Goal: Task Accomplishment & Management: Use online tool/utility

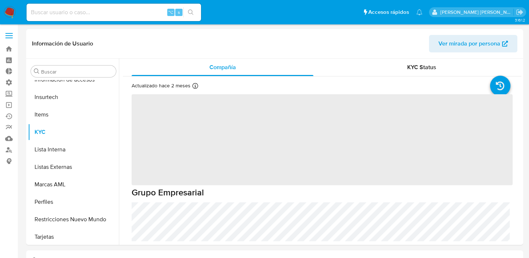
scroll to position [342, 0]
select select "10"
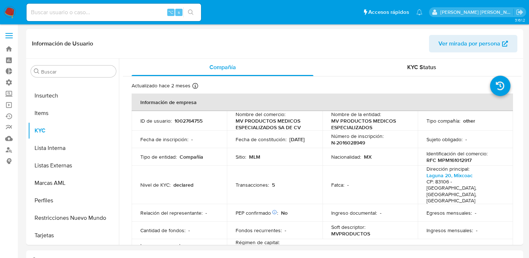
click at [12, 15] on img at bounding box center [10, 12] width 12 height 12
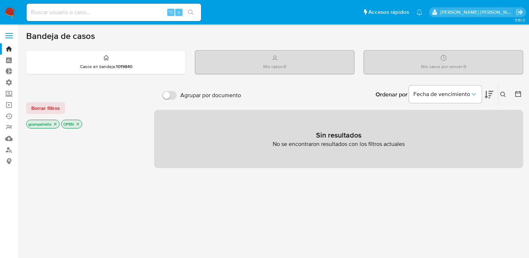
click at [9, 36] on label at bounding box center [9, 35] width 18 height 15
click at [9, 35] on span at bounding box center [8, 35] width 7 height 1
click at [0, 0] on input "checkbox" at bounding box center [0, 0] width 0 height 0
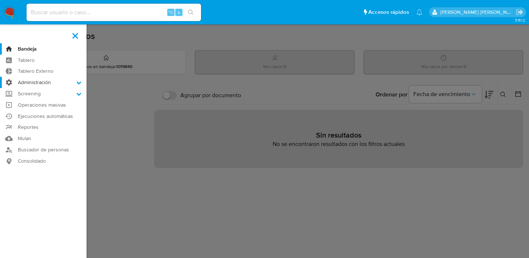
click at [80, 81] on icon at bounding box center [78, 82] width 5 height 5
click at [0, 0] on input "Administración" at bounding box center [0, 0] width 0 height 0
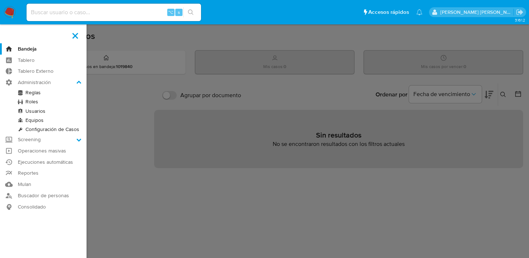
click at [63, 127] on link "Configuración de Casos" at bounding box center [43, 129] width 87 height 9
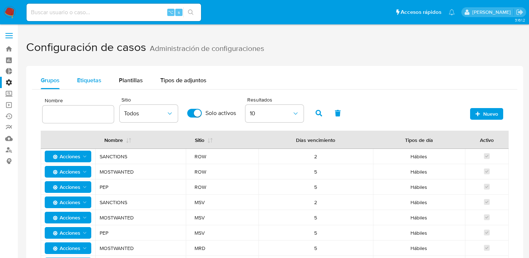
click at [88, 77] on span "Etiquetas" at bounding box center [89, 80] width 24 height 8
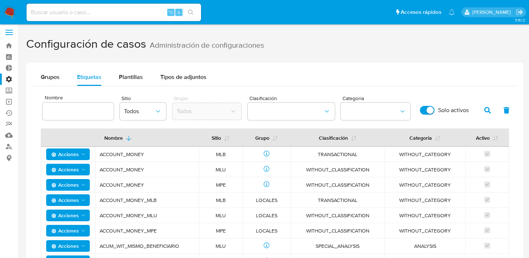
scroll to position [9, 0]
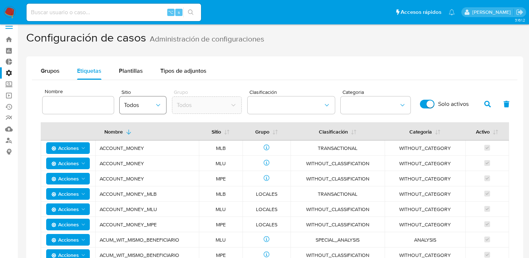
click at [148, 103] on span "Todos" at bounding box center [139, 105] width 31 height 7
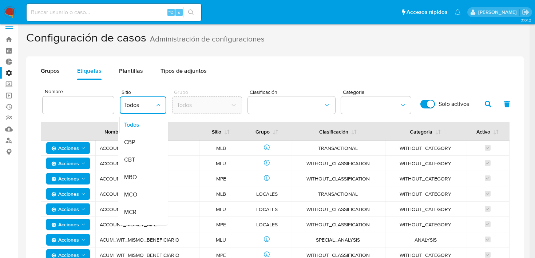
drag, startPoint x: 140, startPoint y: 197, endPoint x: 150, endPoint y: 175, distance: 24.1
click at [140, 197] on div "MCO" at bounding box center [140, 194] width 33 height 17
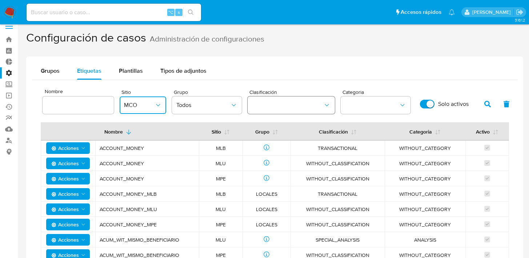
click at [277, 97] on button "classification" at bounding box center [291, 104] width 87 height 17
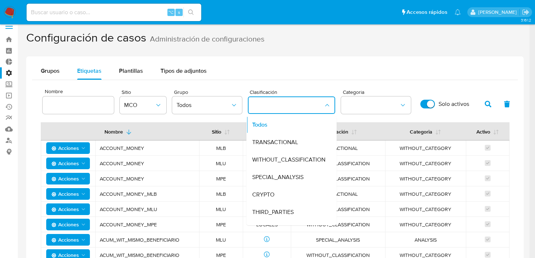
drag, startPoint x: 398, startPoint y: 78, endPoint x: 413, endPoint y: 82, distance: 16.2
click at [398, 78] on div "Grupos Etiquetas Plantillas Tipos de adjuntos" at bounding box center [275, 70] width 486 height 17
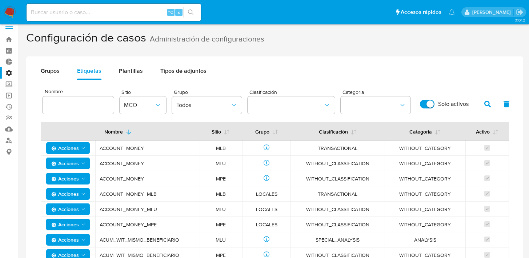
click at [488, 104] on icon "button" at bounding box center [488, 104] width 7 height 7
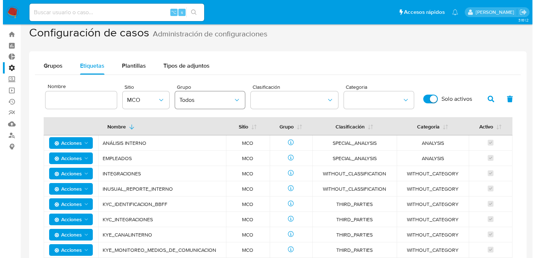
scroll to position [0, 0]
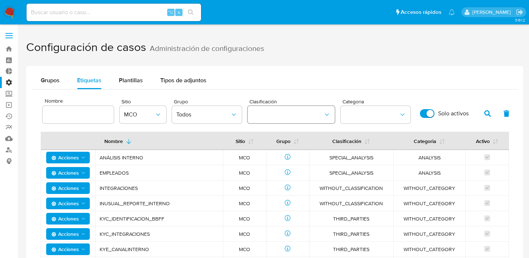
click at [279, 119] on button "classification" at bounding box center [291, 114] width 87 height 17
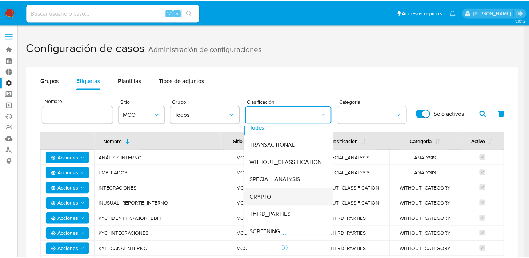
scroll to position [31, 0]
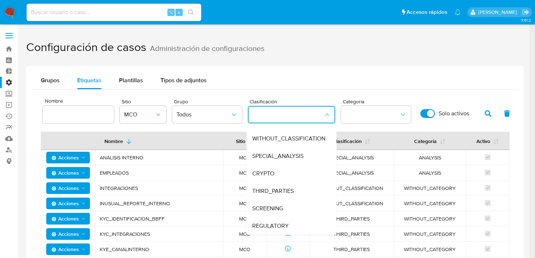
click at [282, 211] on span "SCREENING" at bounding box center [267, 208] width 31 height 7
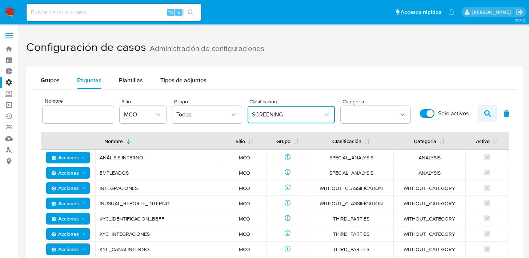
click at [480, 111] on button "button" at bounding box center [488, 113] width 19 height 17
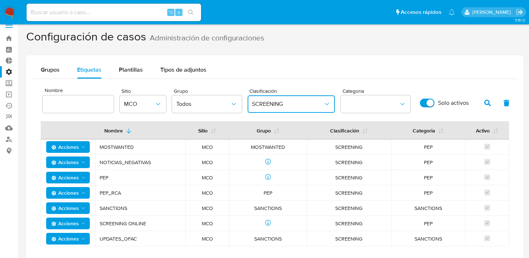
scroll to position [8, 0]
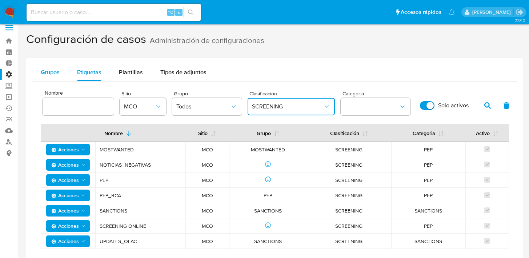
click at [48, 74] on span "Grupos" at bounding box center [50, 72] width 19 height 8
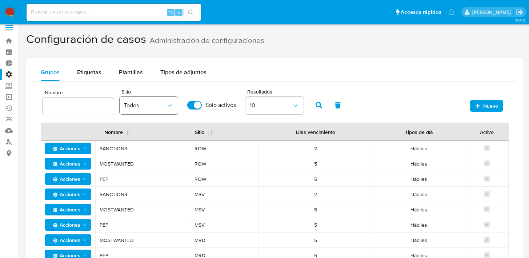
click at [145, 103] on span "Todos" at bounding box center [145, 105] width 42 height 7
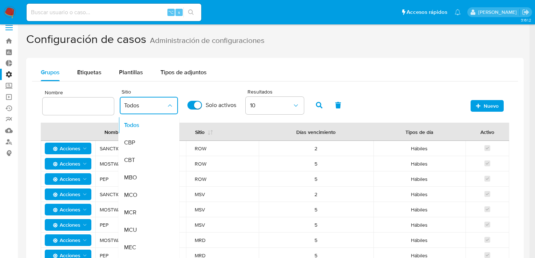
drag, startPoint x: 144, startPoint y: 199, endPoint x: 150, endPoint y: 195, distance: 6.9
click at [144, 198] on div "MCO" at bounding box center [145, 194] width 42 height 17
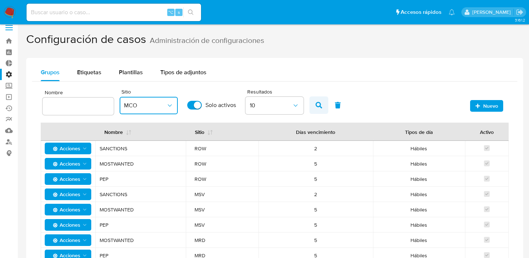
click at [316, 102] on icon "button" at bounding box center [319, 105] width 7 height 7
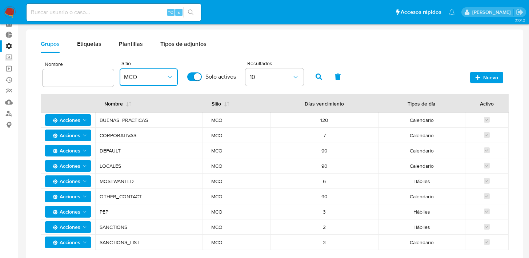
scroll to position [71, 0]
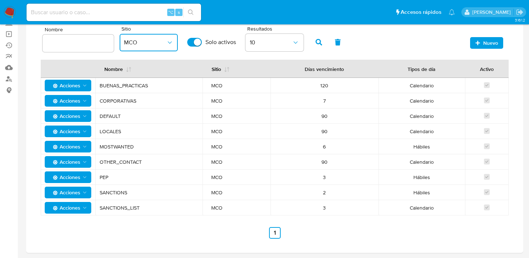
click at [133, 146] on span "MOSTWANTED" at bounding box center [149, 146] width 99 height 7
drag, startPoint x: 102, startPoint y: 147, endPoint x: 178, endPoint y: 147, distance: 75.7
click at [178, 147] on span "MOSTWANTED" at bounding box center [149, 146] width 99 height 7
click at [168, 146] on span "MOSTWANTED" at bounding box center [149, 146] width 99 height 7
drag, startPoint x: 347, startPoint y: 146, endPoint x: 378, endPoint y: 154, distance: 31.8
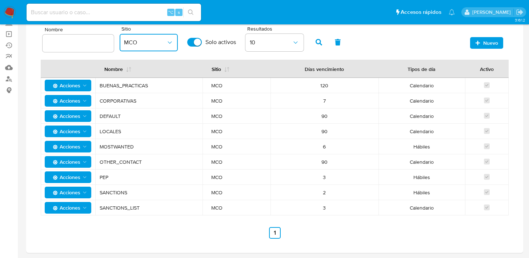
click at [457, 144] on tr "Acciones MOSTWANTED MCO 6 Hábiles" at bounding box center [275, 146] width 468 height 15
click at [143, 148] on span "MOSTWANTED" at bounding box center [149, 146] width 99 height 7
drag, startPoint x: 100, startPoint y: 146, endPoint x: 435, endPoint y: 145, distance: 334.4
click at [495, 143] on tr "Acciones MOSTWANTED MCO 6 Hábiles" at bounding box center [275, 146] width 468 height 15
click at [433, 148] on span "Hábiles" at bounding box center [422, 146] width 69 height 7
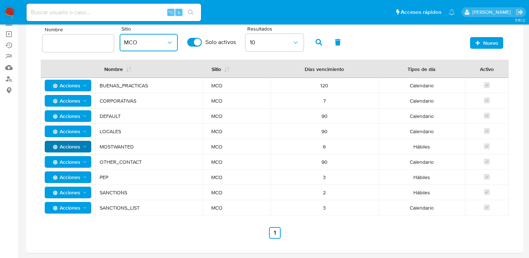
click at [83, 148] on icon "Acciones" at bounding box center [85, 147] width 6 height 6
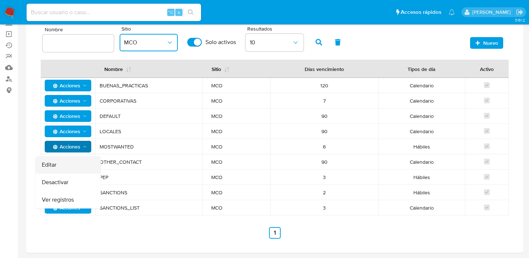
click at [75, 161] on button "Editar" at bounding box center [67, 164] width 65 height 17
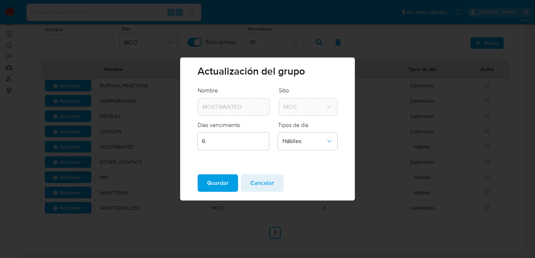
click at [266, 182] on span "Cancelar" at bounding box center [262, 183] width 24 height 16
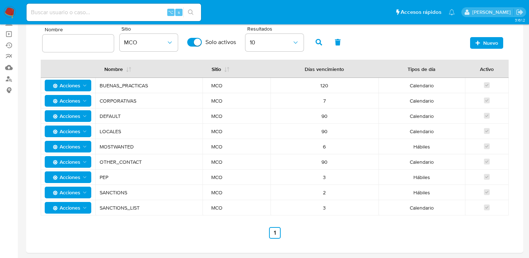
click at [85, 147] on polygon "Acciones" at bounding box center [84, 147] width 3 height 2
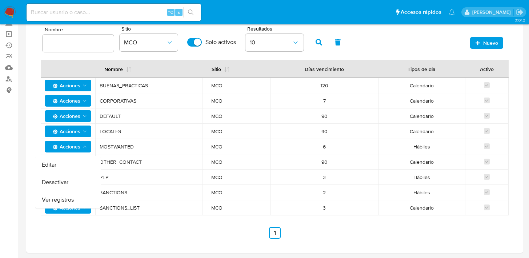
click at [76, 196] on button "Ver registros" at bounding box center [67, 199] width 65 height 17
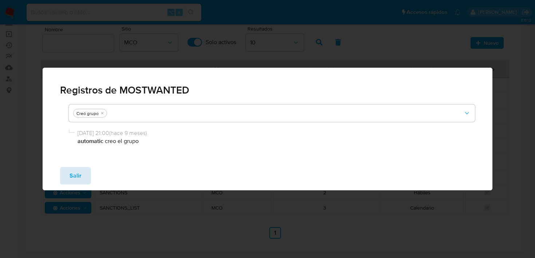
click at [71, 174] on span "Salir" at bounding box center [76, 176] width 12 height 16
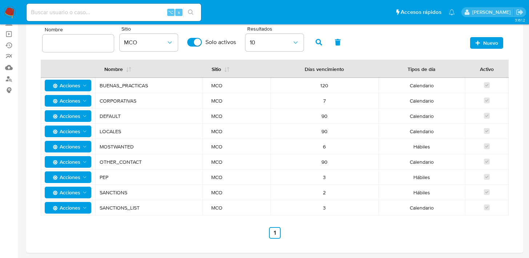
click at [84, 148] on icon "Acciones" at bounding box center [85, 147] width 6 height 6
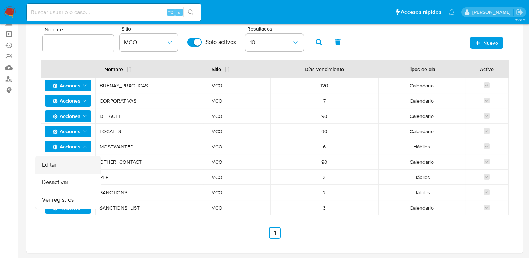
click at [75, 164] on button "Editar" at bounding box center [67, 164] width 65 height 17
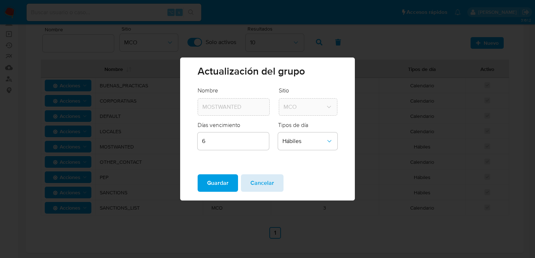
click at [259, 183] on span "Cancelar" at bounding box center [262, 183] width 24 height 16
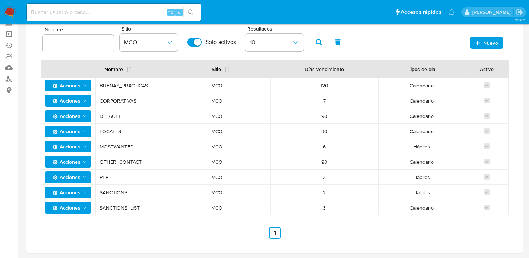
click at [86, 146] on icon "Acciones" at bounding box center [85, 147] width 6 height 6
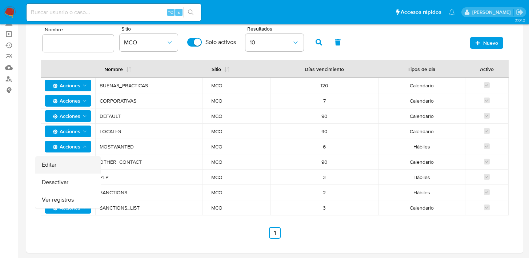
click at [76, 163] on button "Editar" at bounding box center [67, 164] width 65 height 17
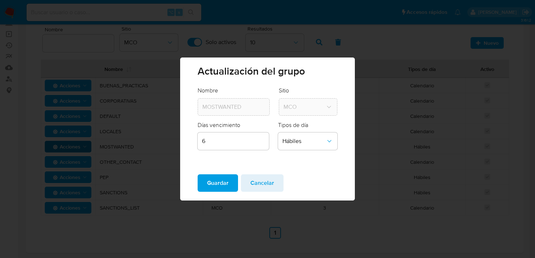
click at [251, 145] on input "6" at bounding box center [233, 140] width 71 height 9
click at [266, 180] on span "Cancelar" at bounding box center [262, 183] width 24 height 16
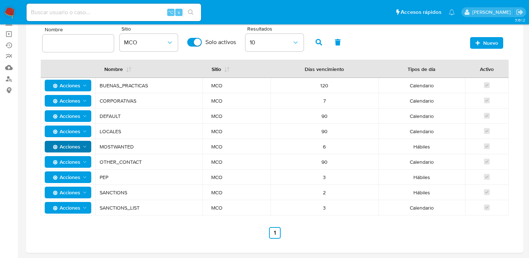
click at [485, 45] on span "Nuevo" at bounding box center [491, 43] width 15 height 12
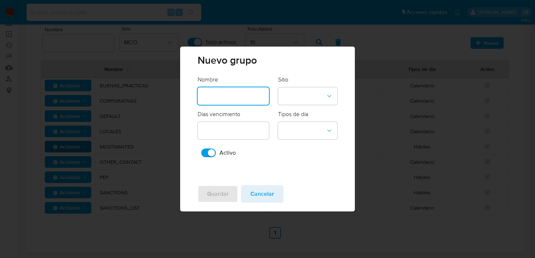
click at [247, 94] on input "text" at bounding box center [233, 95] width 71 height 9
click at [268, 195] on span "Cancelar" at bounding box center [262, 194] width 24 height 16
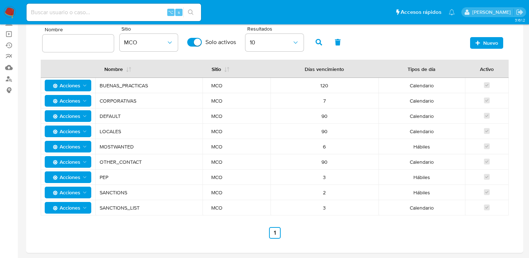
click at [82, 146] on icon "Acciones" at bounding box center [85, 147] width 6 height 6
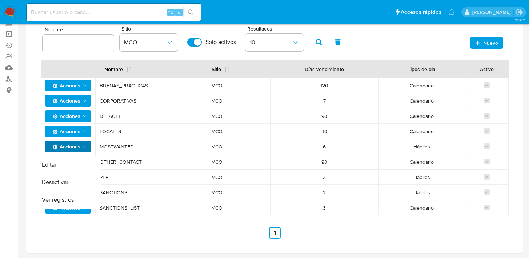
click at [378, 53] on div "Nombre Sitio MCO Solo activos Resultados 10 Nuevo" at bounding box center [275, 40] width 468 height 33
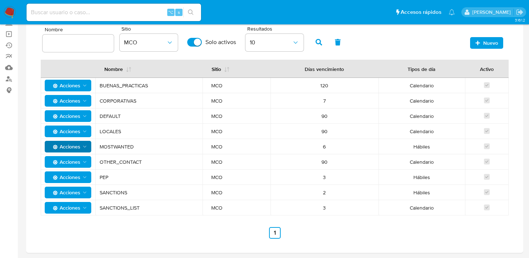
click at [387, 46] on div "Nombre Sitio MCO Solo activos Resultados 10 Nuevo" at bounding box center [275, 40] width 468 height 33
click at [86, 147] on icon "Acciones" at bounding box center [85, 147] width 6 height 6
click at [19, 120] on main "3.161.2" at bounding box center [264, 106] width 529 height 355
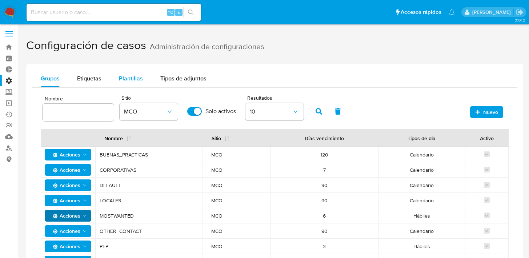
scroll to position [0, 0]
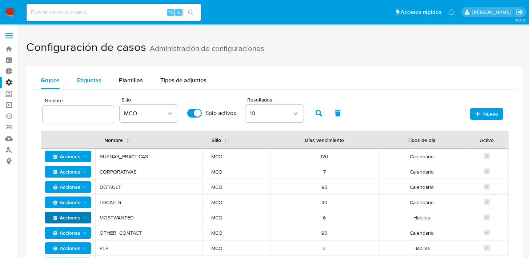
click at [93, 78] on span "Etiquetas" at bounding box center [89, 80] width 24 height 8
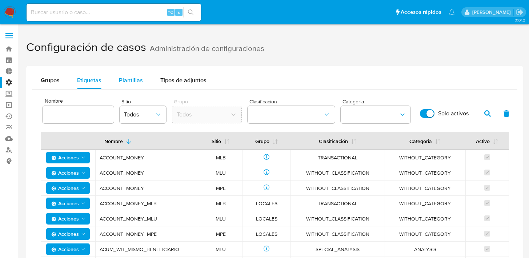
click at [130, 79] on span "Plantillas" at bounding box center [131, 80] width 24 height 8
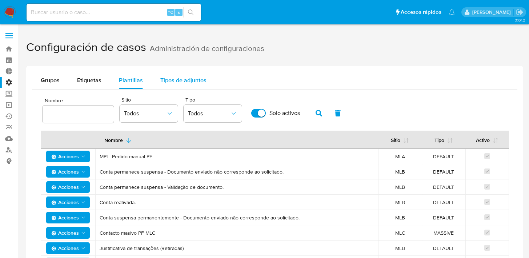
click at [175, 80] on span "Tipos de adjuntos" at bounding box center [183, 80] width 46 height 8
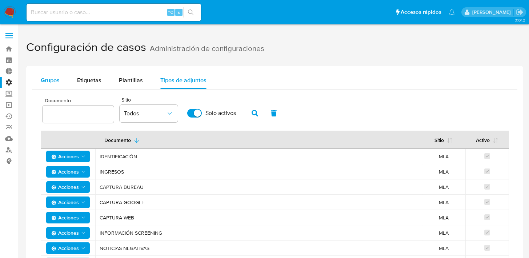
click at [52, 80] on span "Grupos" at bounding box center [50, 80] width 19 height 8
